Goal: Navigation & Orientation: Find specific page/section

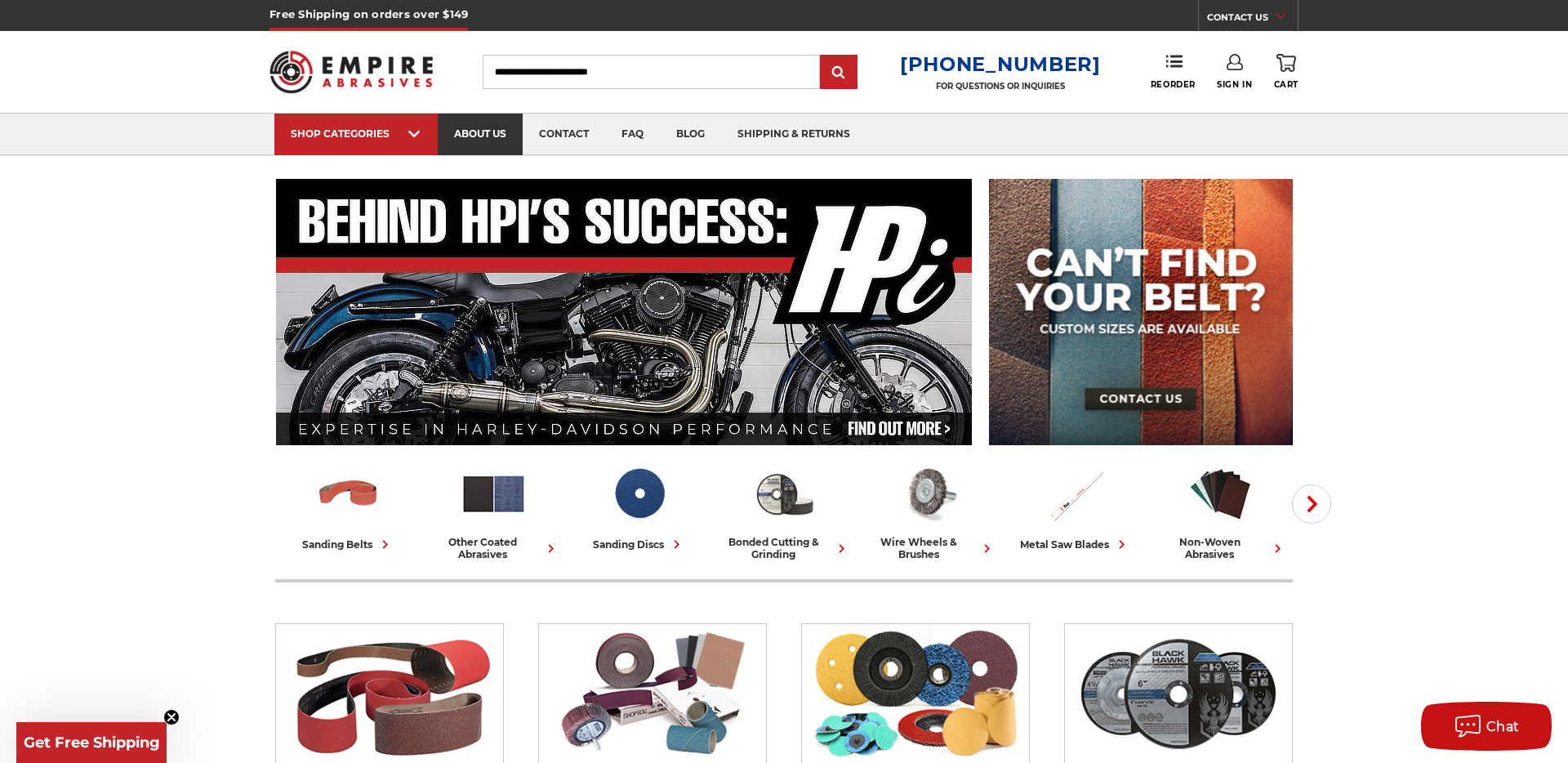
click at [470, 125] on link "about us" at bounding box center [480, 134] width 85 height 42
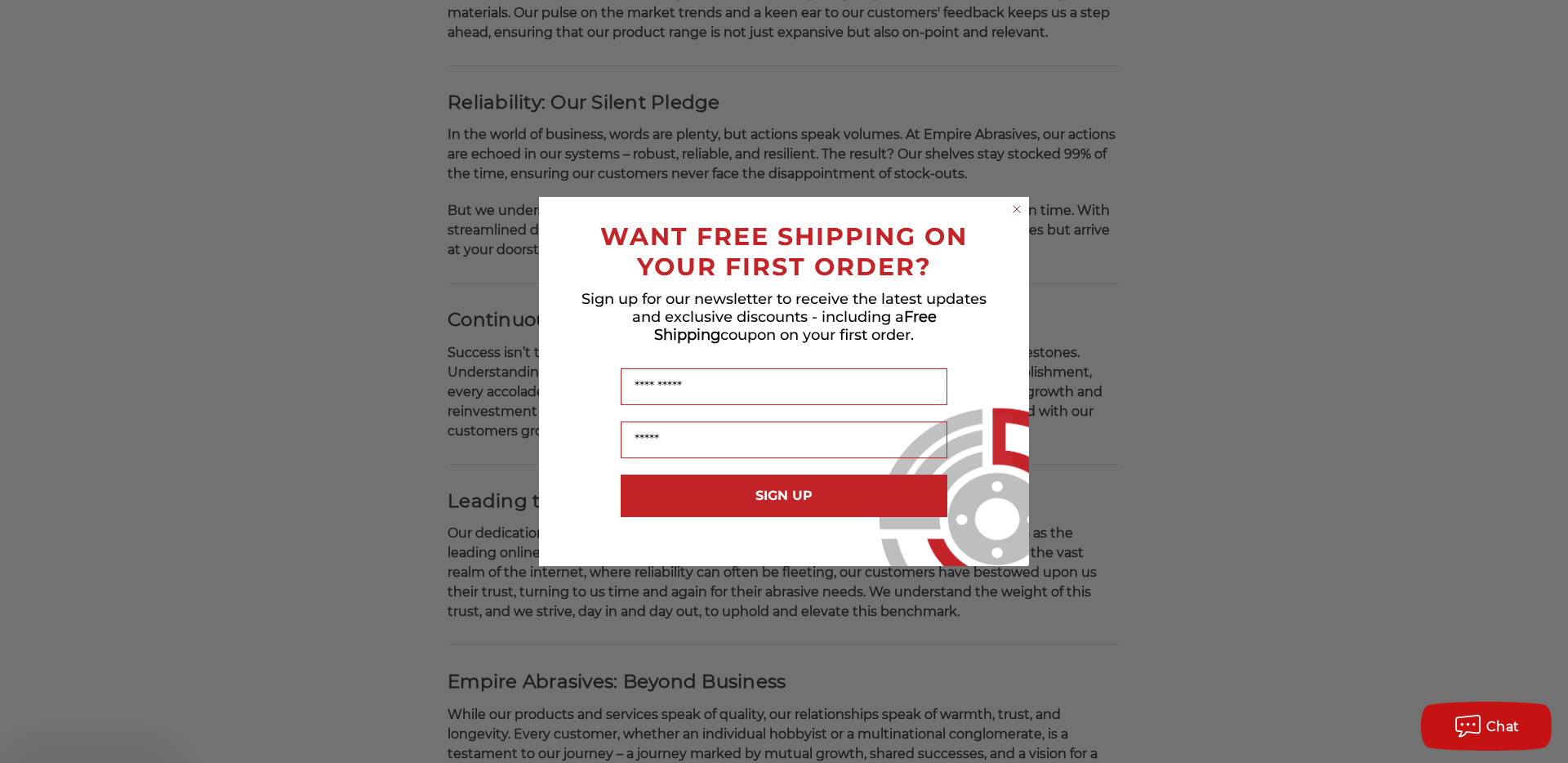
scroll to position [951, 0]
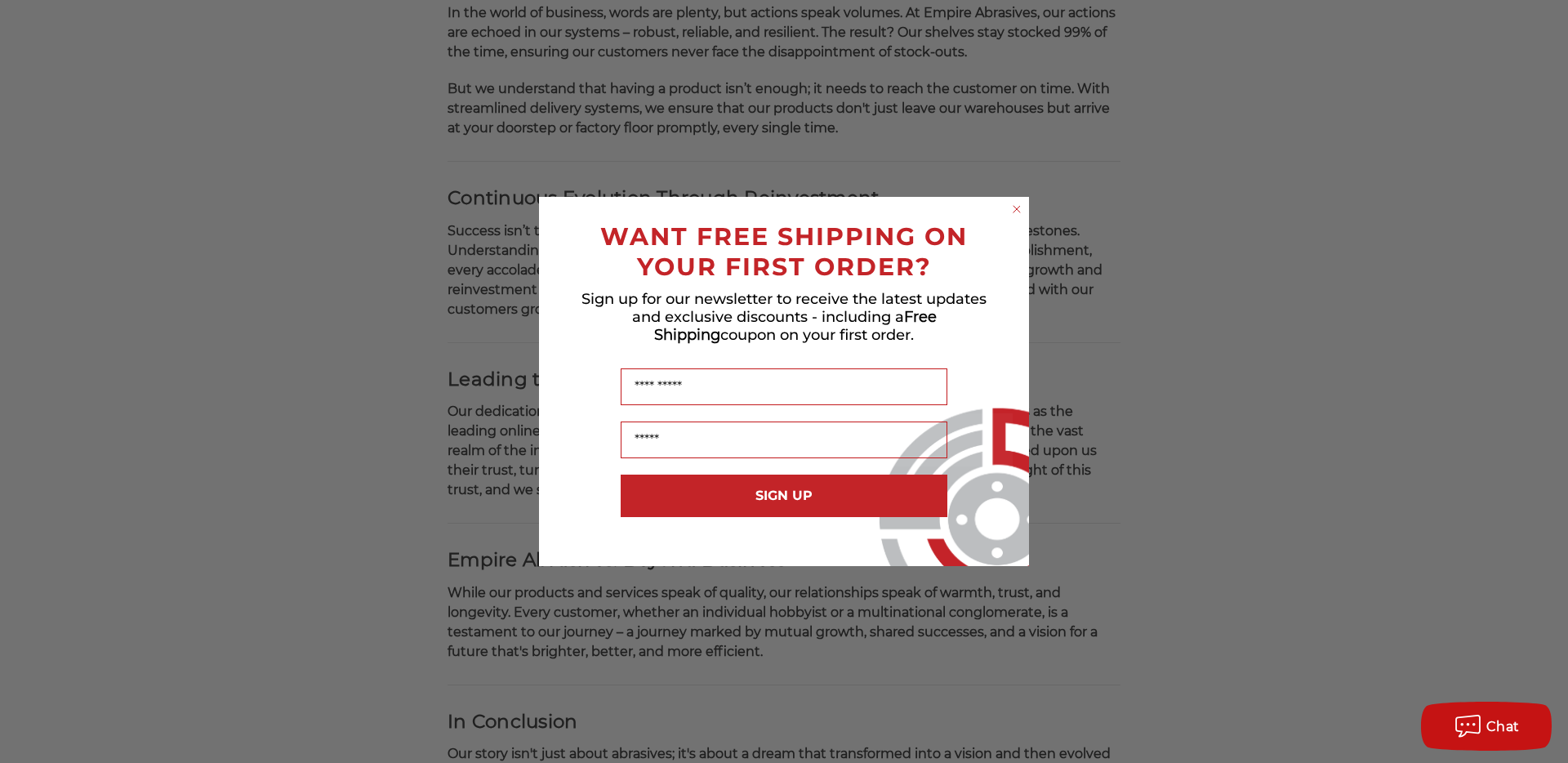
click at [1006, 204] on form "WANT FREE SHIPPING ON YOUR FIRST ORDER? Sign up for our newsletter to receive t…" at bounding box center [784, 382] width 490 height 369
click at [1014, 204] on circle "Close dialog" at bounding box center [1017, 209] width 16 height 16
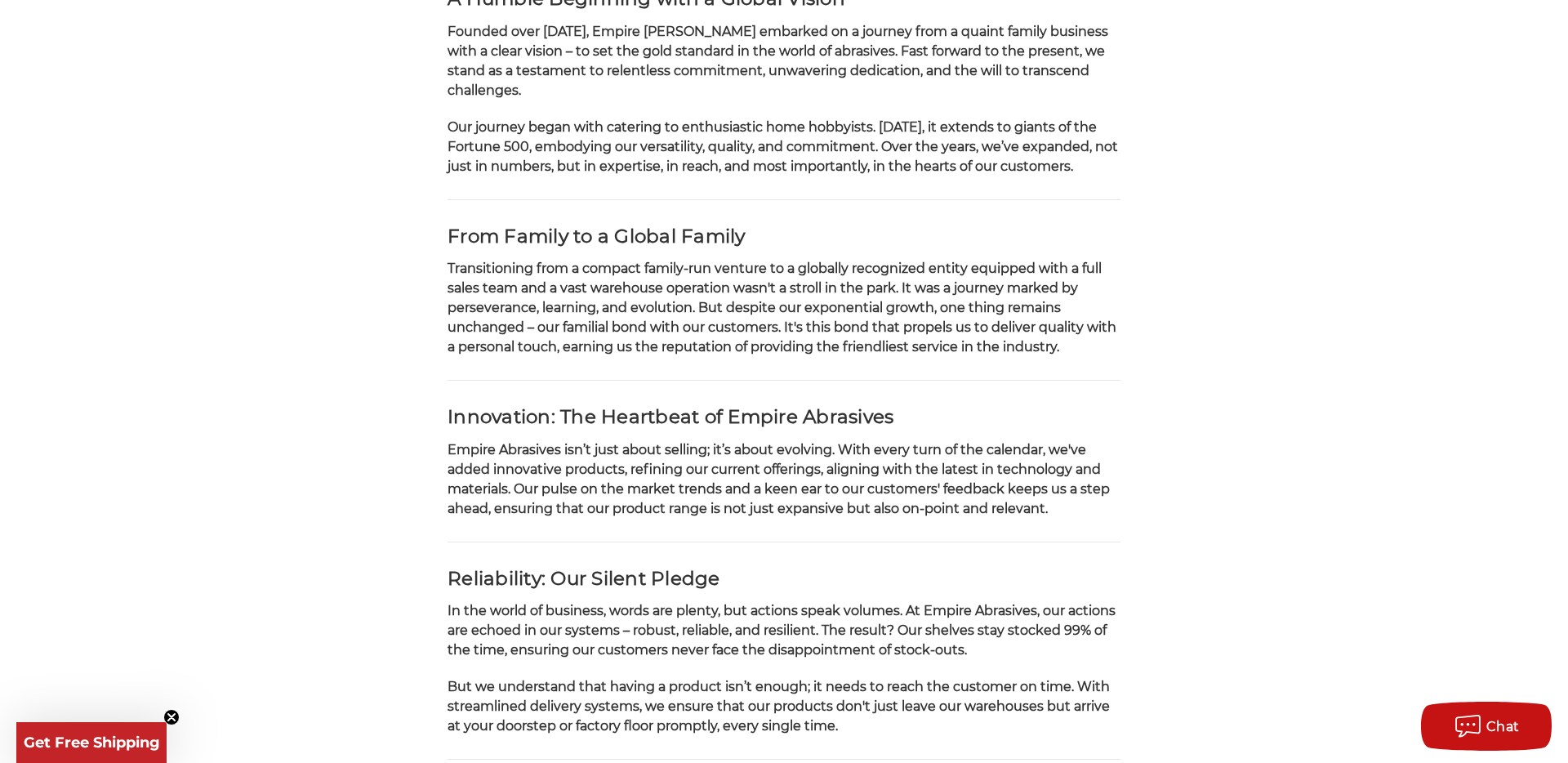
scroll to position [0, 0]
